Goal: Information Seeking & Learning: Learn about a topic

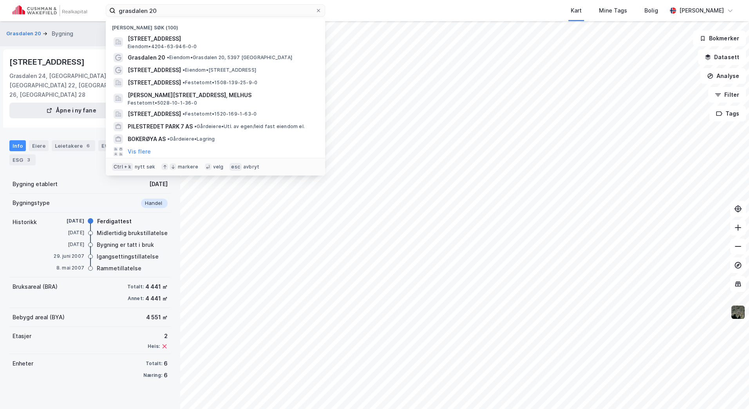
click at [90, 11] on div "grasdalen 20 Nylige søk (100) [GEOGRAPHIC_DATA] 20, 4636, [GEOGRAPHIC_DATA] S, …" at bounding box center [374, 10] width 749 height 21
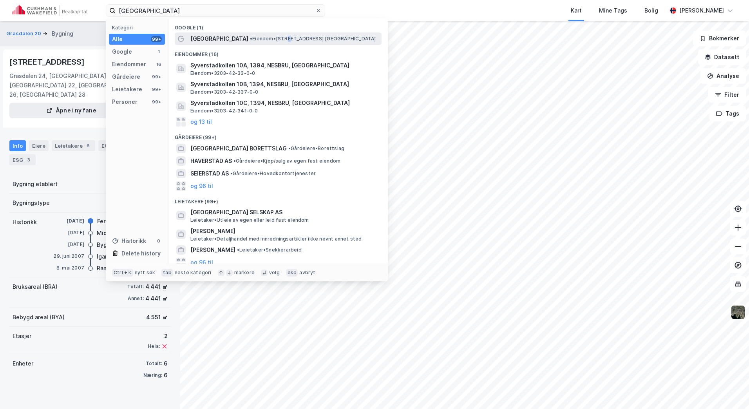
click at [275, 40] on span "• Eiendom • [STREET_ADDRESS] [GEOGRAPHIC_DATA]" at bounding box center [313, 39] width 126 height 6
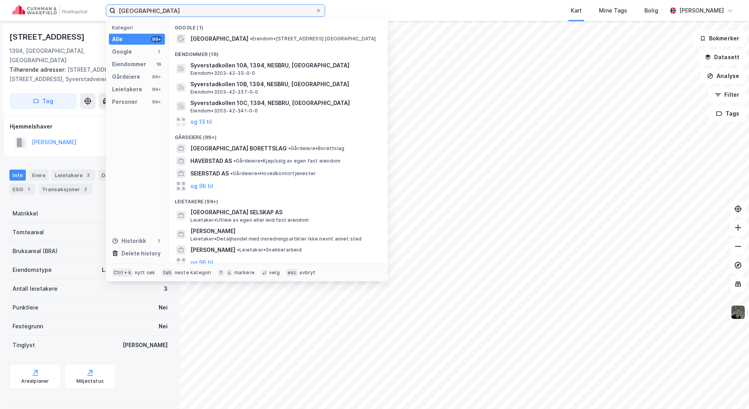
drag, startPoint x: 199, startPoint y: 9, endPoint x: 94, endPoint y: 8, distance: 104.2
click at [95, 9] on div "syverstad gård Kategori Alle 99+ Google 1 Eiendommer 16 Gårdeiere 99+ Leietaker…" at bounding box center [374, 10] width 749 height 21
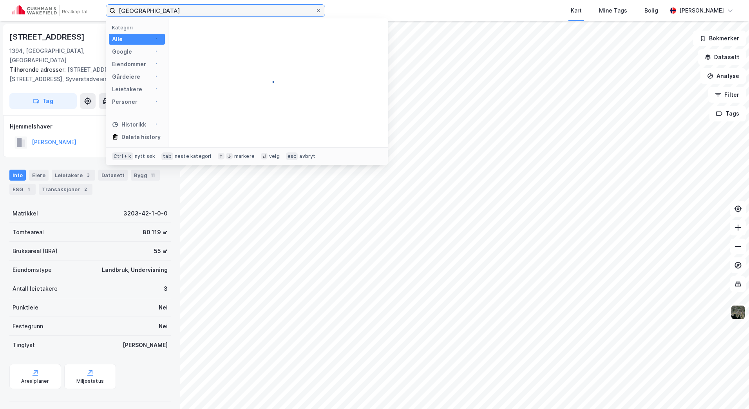
type input "[GEOGRAPHIC_DATA]"
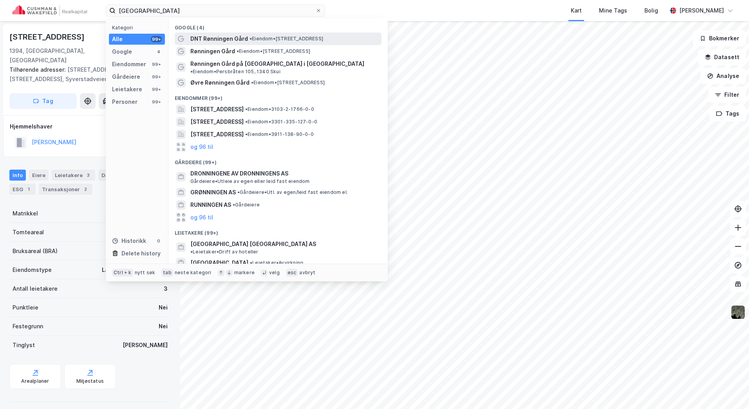
click at [242, 40] on span "DNT Rønningen Gård" at bounding box center [219, 38] width 58 height 9
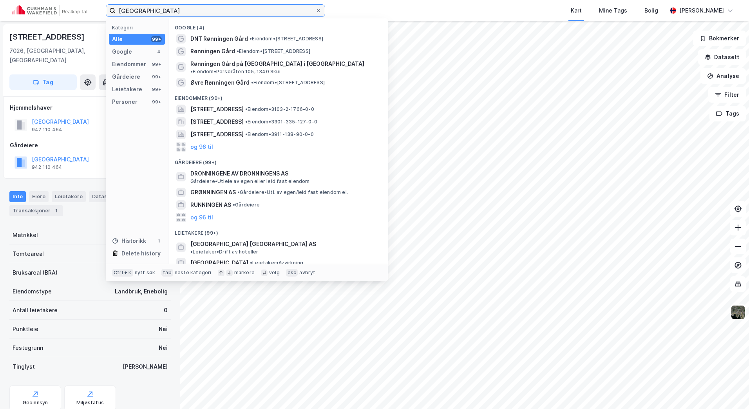
click at [187, 16] on input "[GEOGRAPHIC_DATA]" at bounding box center [216, 11] width 200 height 12
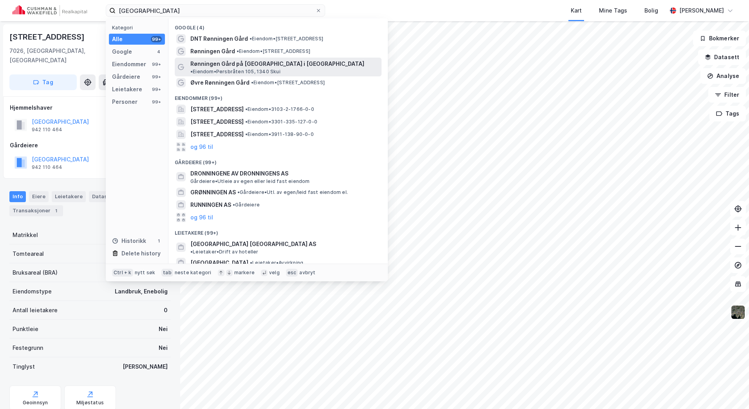
click at [267, 65] on span "Rønningen Gård på [GEOGRAPHIC_DATA] i [GEOGRAPHIC_DATA]" at bounding box center [277, 63] width 174 height 9
